Goal: Participate in discussion

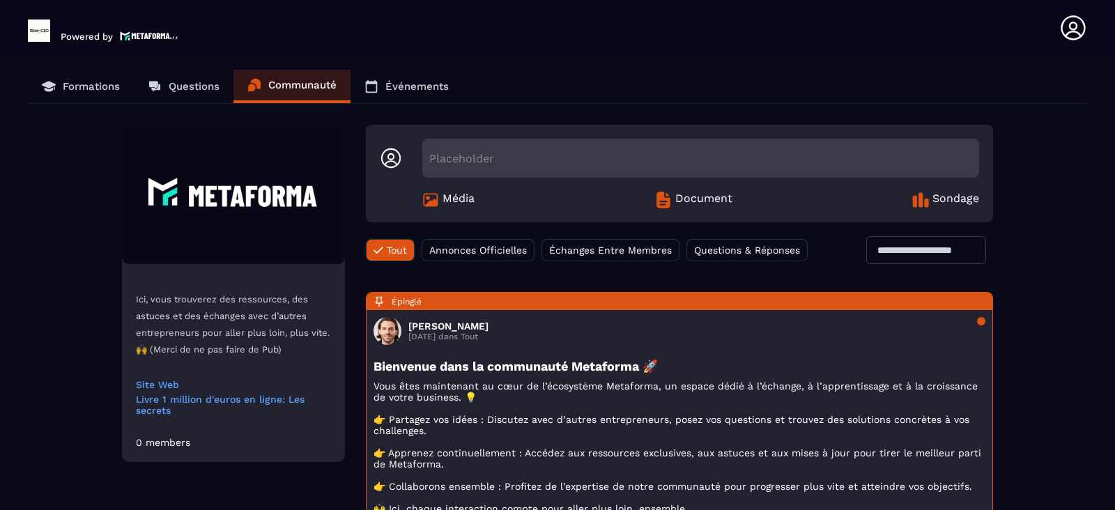
click at [459, 249] on span "Annonces Officielles" at bounding box center [478, 250] width 98 height 11
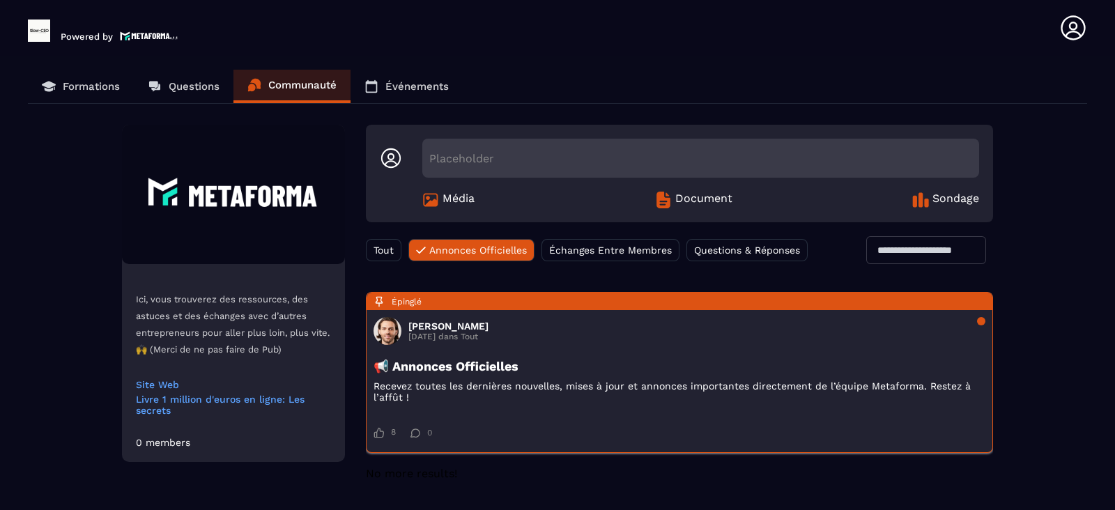
click at [558, 374] on div "📢 Annonces Officielles Recevez toutes les dernières nouvelles, mises à jour et …" at bounding box center [680, 388] width 612 height 58
click at [208, 66] on section "Formations Questions Communauté Événements Ici, vous trouverez des ressources, …" at bounding box center [557, 300] width 1115 height 488
click at [183, 85] on p "Questions" at bounding box center [194, 86] width 51 height 13
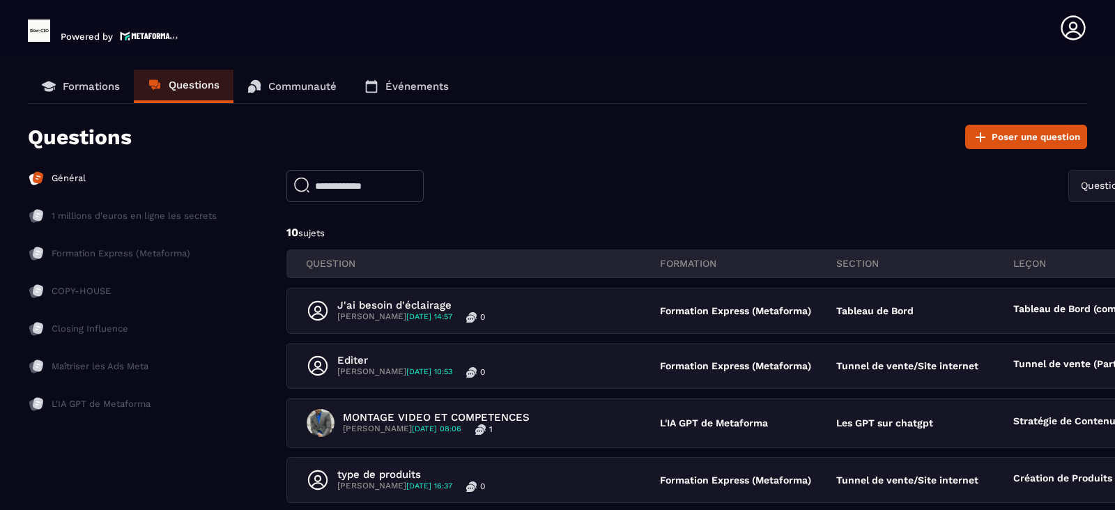
click at [1074, 33] on icon at bounding box center [1074, 28] width 28 height 28
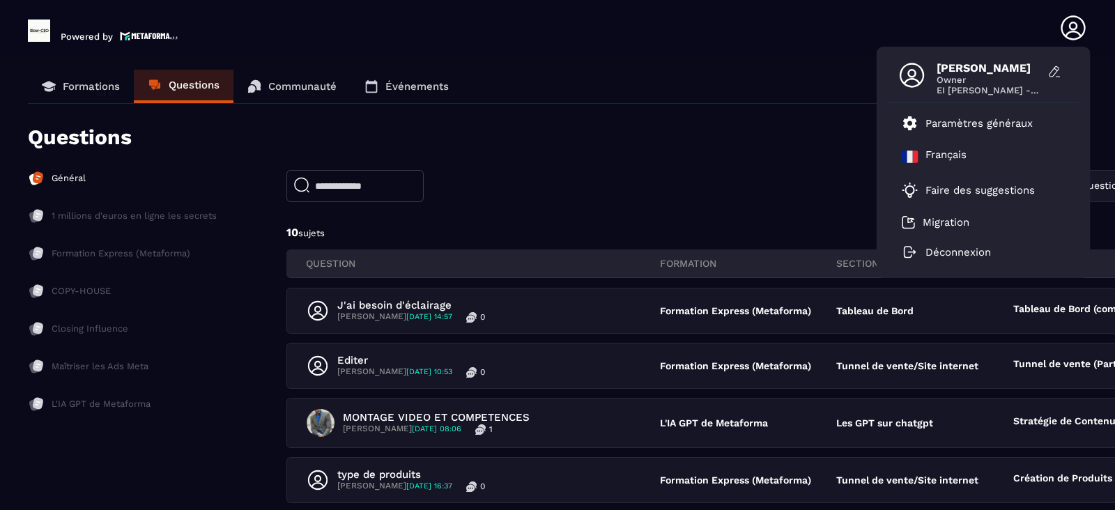
click at [1084, 36] on icon at bounding box center [1074, 28] width 28 height 28
